Goal: Task Accomplishment & Management: Complete application form

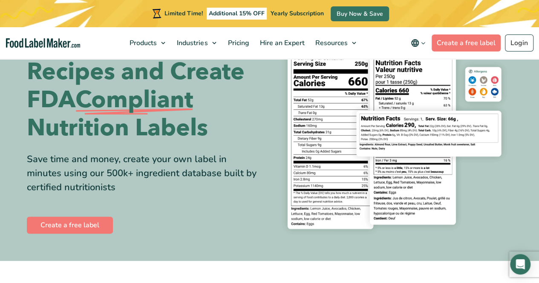
scroll to position [85, 0]
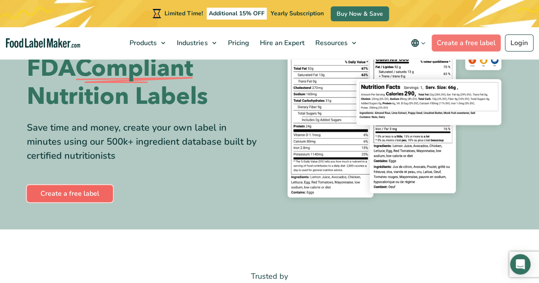
click at [80, 199] on link "Create a free label" at bounding box center [70, 193] width 86 height 17
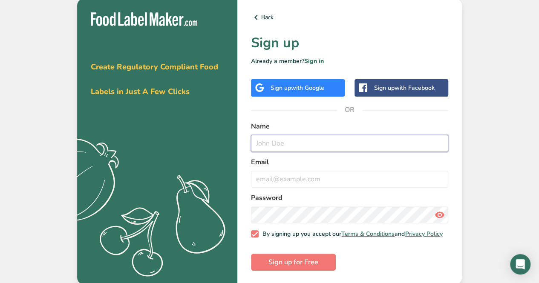
click at [278, 142] on input "text" at bounding box center [349, 143] width 197 height 17
type input "TBF"
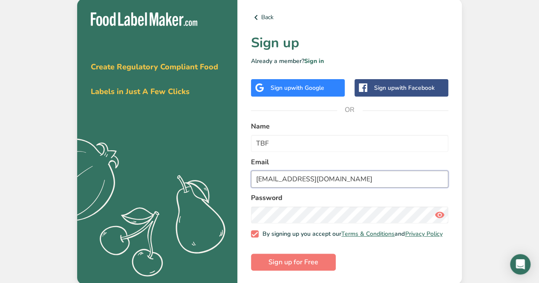
type input "[EMAIL_ADDRESS][DOMAIN_NAME]"
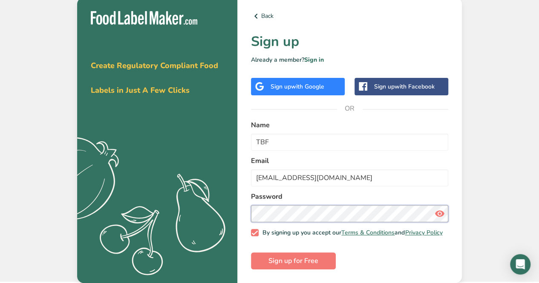
scroll to position [3, 0]
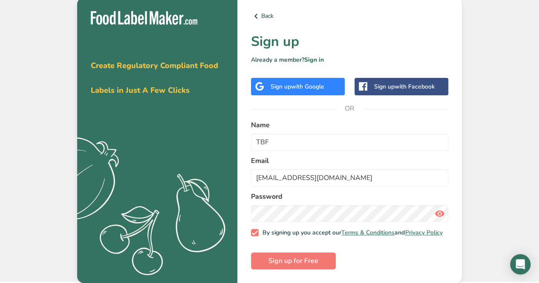
click at [439, 211] on icon at bounding box center [439, 213] width 10 height 15
click at [300, 263] on span "Sign up for Free" at bounding box center [293, 261] width 50 height 10
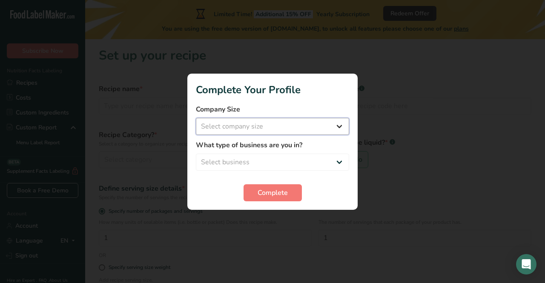
click at [341, 129] on select "Select company size Fewer than 10 Employees 10 to 50 Employees 51 to 500 Employ…" at bounding box center [272, 126] width 153 height 17
select select "1"
click at [196, 118] on select "Select company size Fewer than 10 Employees 10 to 50 Employees 51 to 500 Employ…" at bounding box center [272, 126] width 153 height 17
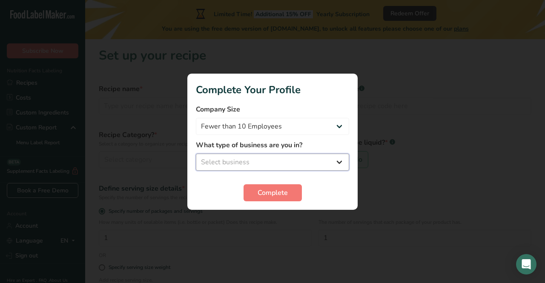
click at [332, 163] on select "Select business Packaged Food Manufacturer Restaurant & Cafe Bakery Meal Plans …" at bounding box center [272, 162] width 153 height 17
select select "3"
click at [196, 154] on select "Select business Packaged Food Manufacturer Restaurant & Cafe Bakery Meal Plans …" at bounding box center [272, 162] width 153 height 17
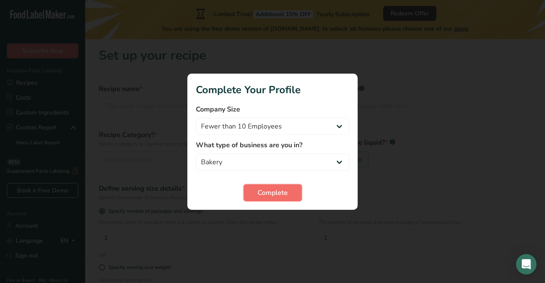
click at [285, 195] on span "Complete" at bounding box center [273, 193] width 30 height 10
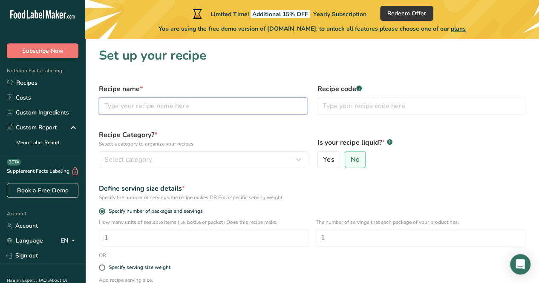
click at [106, 106] on input "text" at bounding box center [203, 106] width 208 height 17
